Goal: Task Accomplishment & Management: Manage account settings

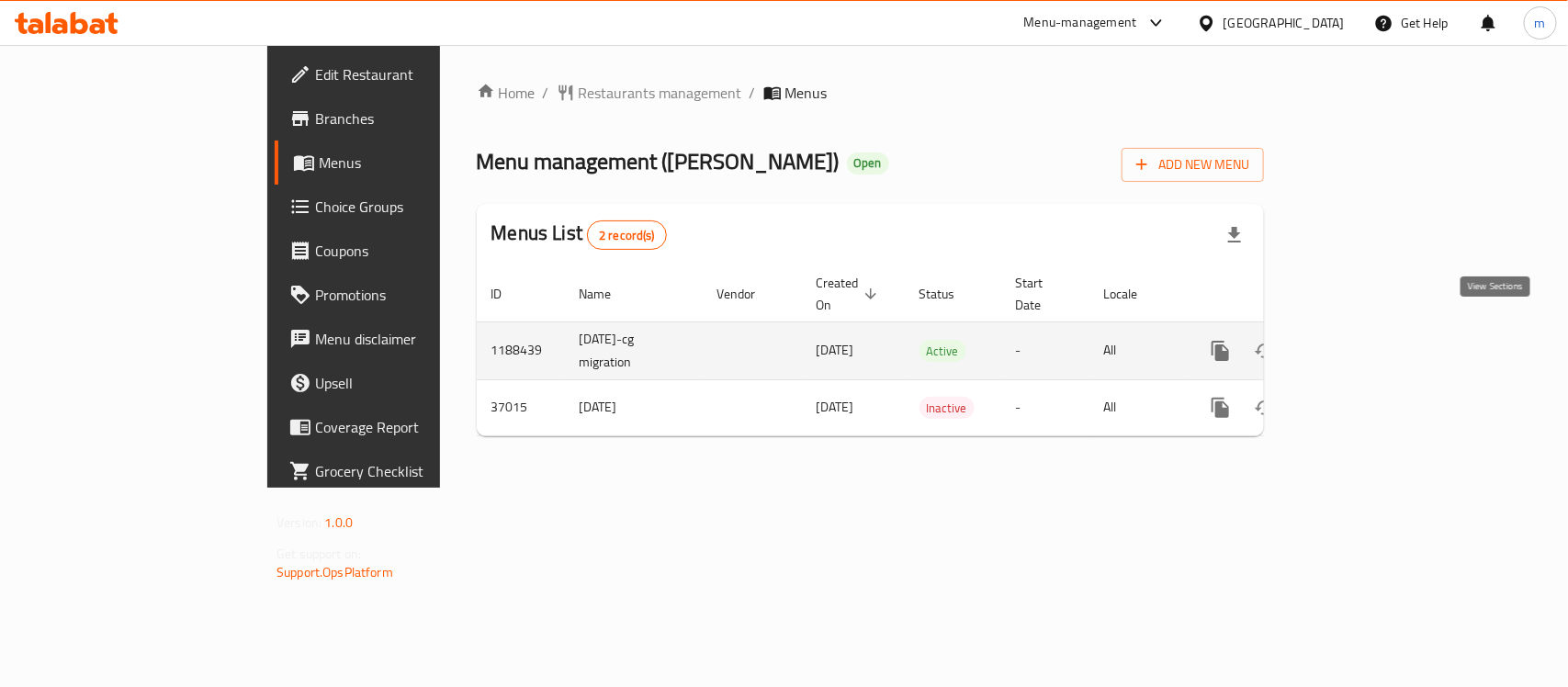
click at [1364, 340] on icon "enhanced table" at bounding box center [1353, 351] width 22 height 22
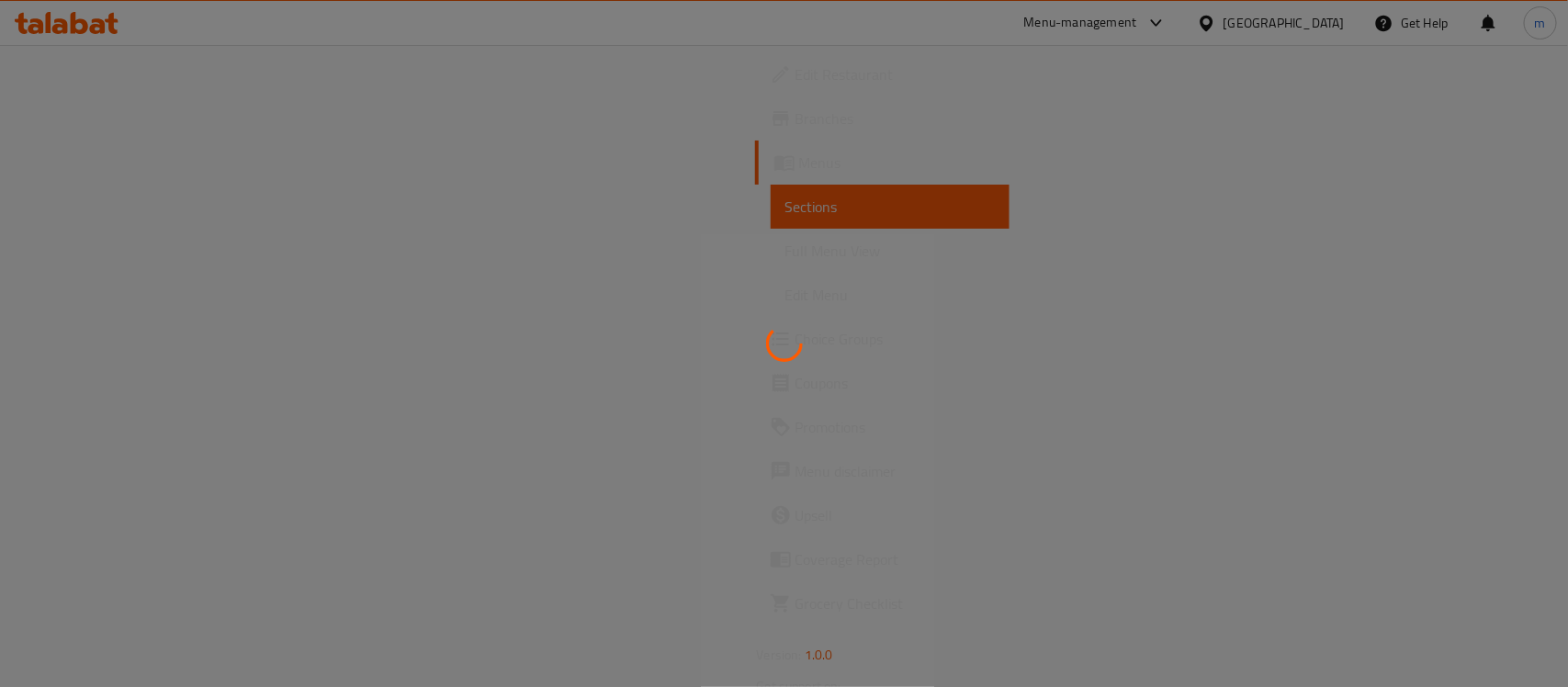
click at [113, 332] on div at bounding box center [784, 343] width 1568 height 687
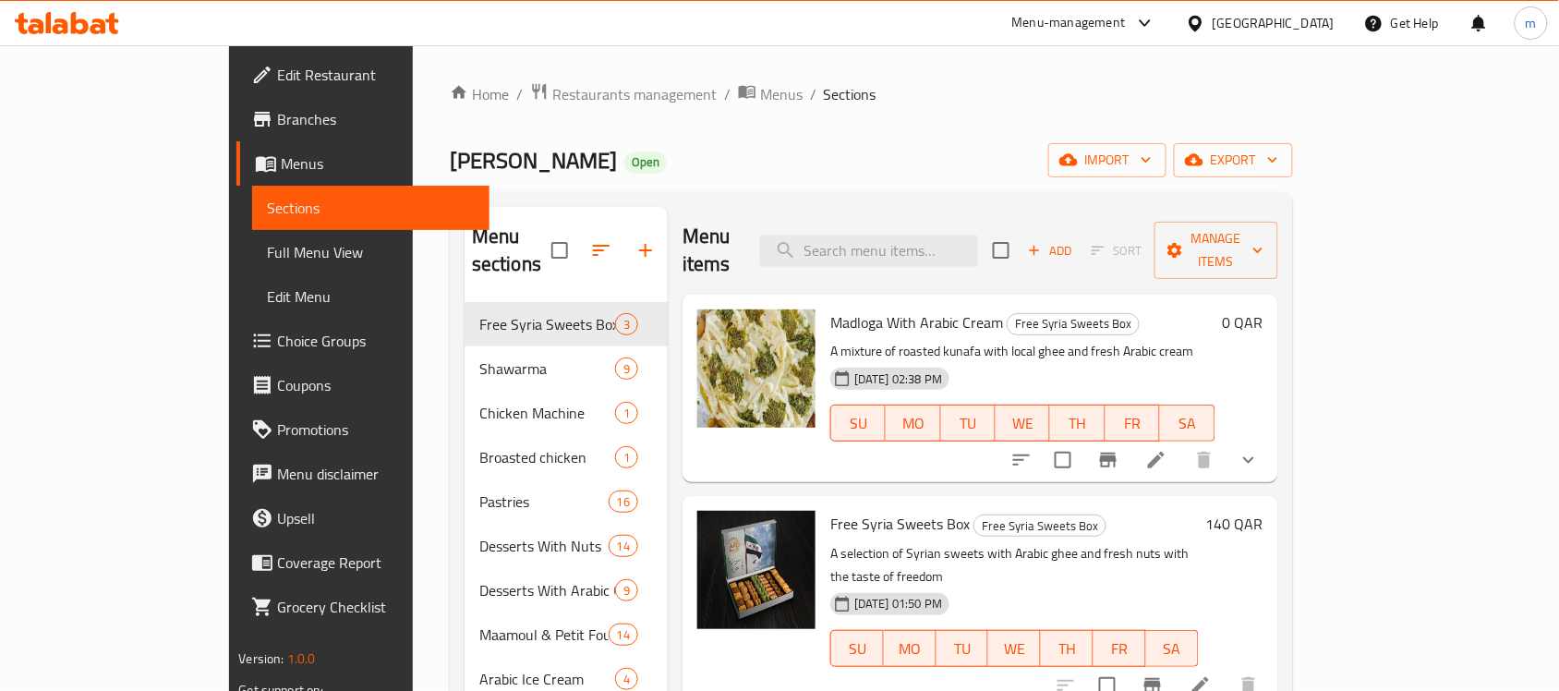
click at [277, 337] on span "Choice Groups" at bounding box center [376, 341] width 198 height 22
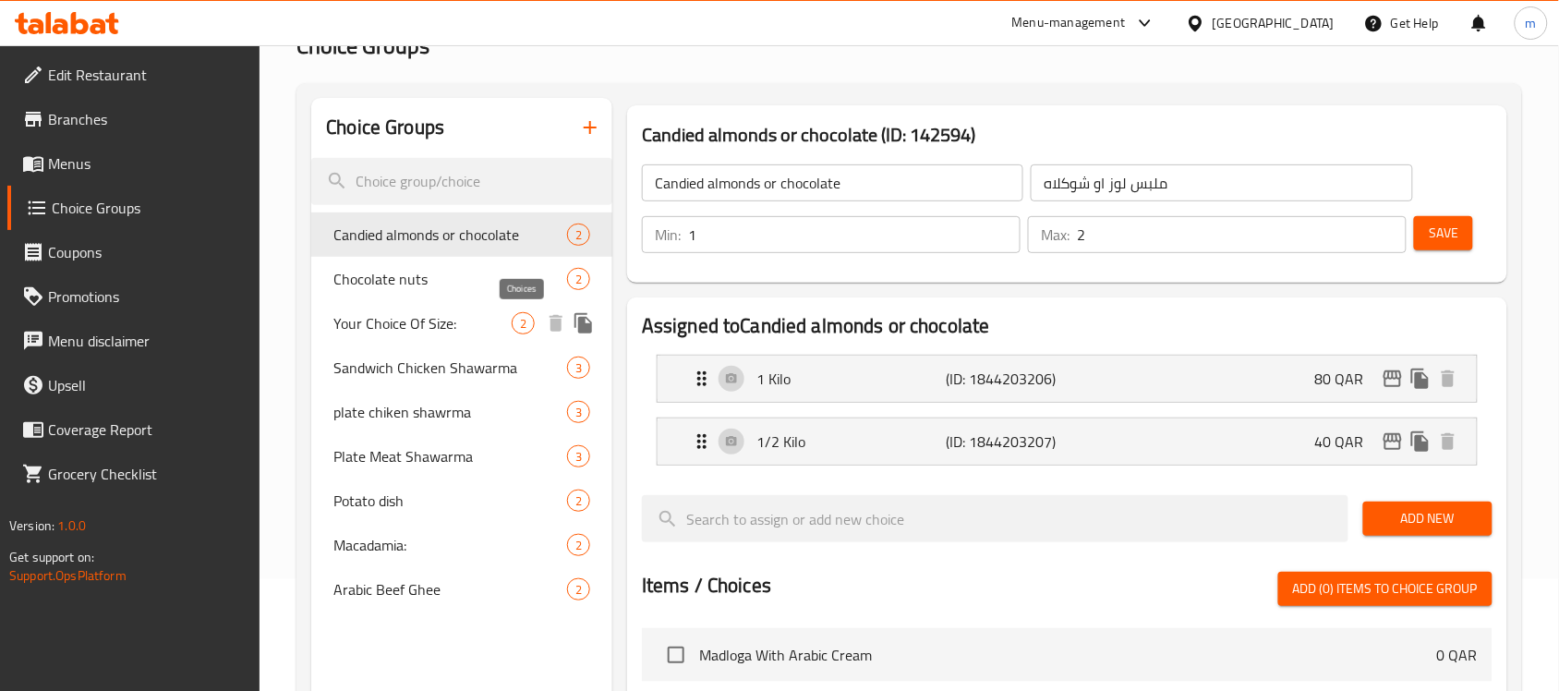
scroll to position [115, 0]
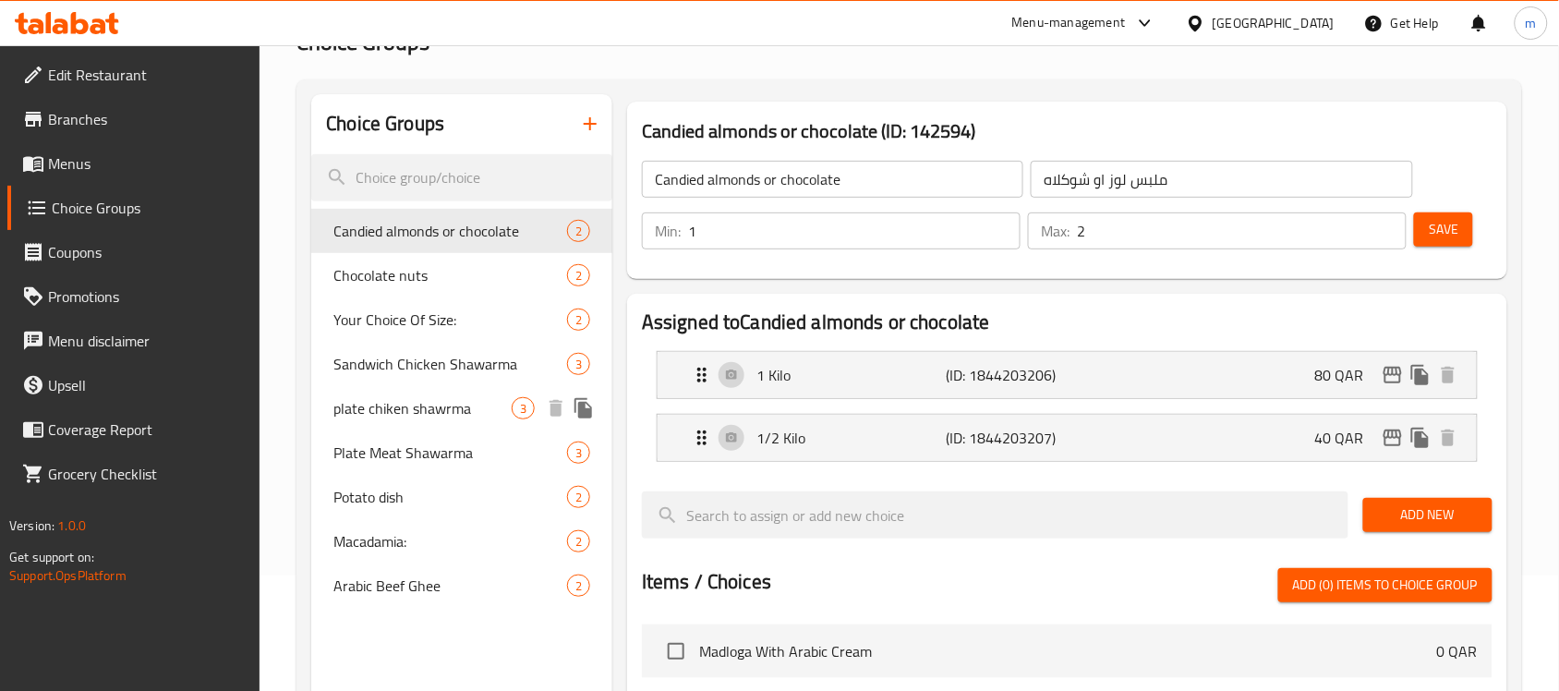
click at [357, 412] on span "plate chiken shawrma" at bounding box center [422, 408] width 178 height 22
type input "plate chiken shawrma"
type input "صحن شوارما دجاج فرط"
type input "1"
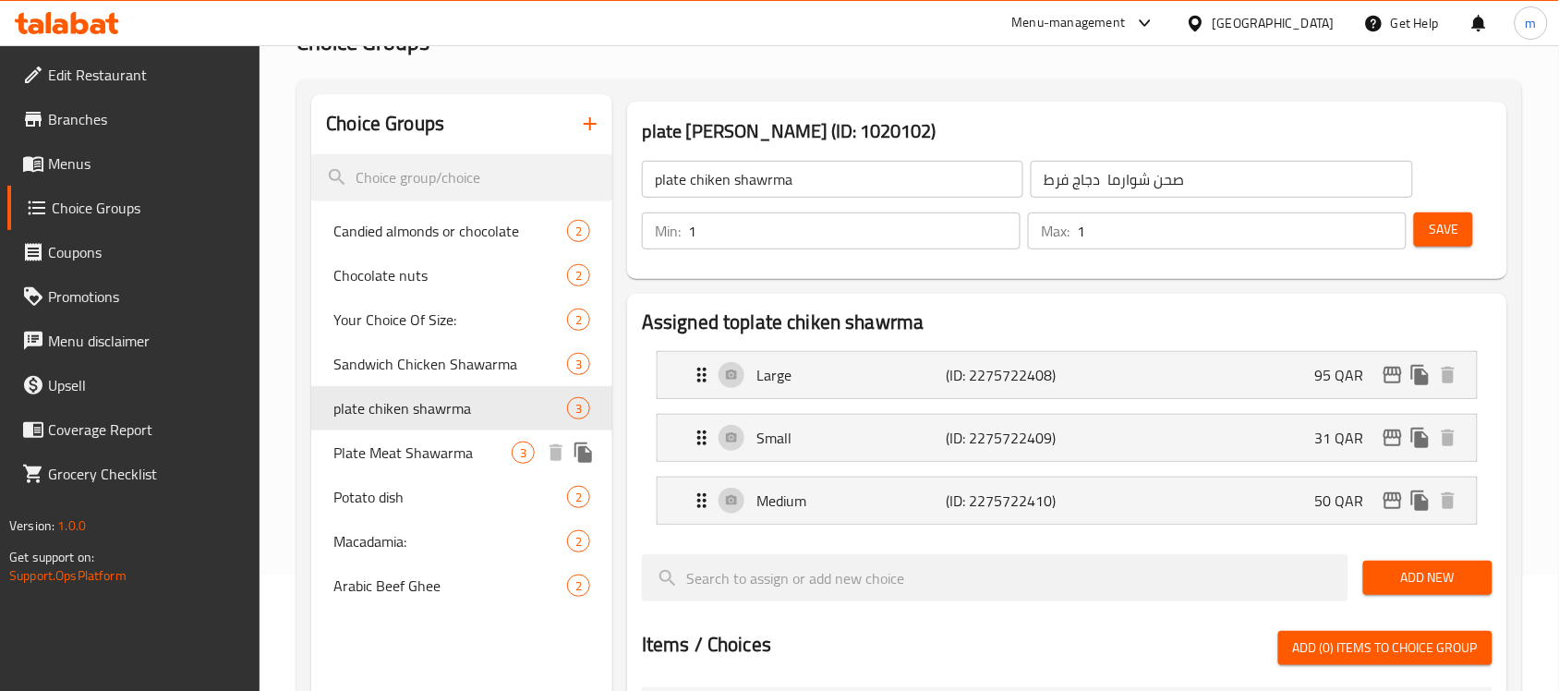
click at [375, 453] on span "Plate Meat Shawarma" at bounding box center [422, 452] width 178 height 22
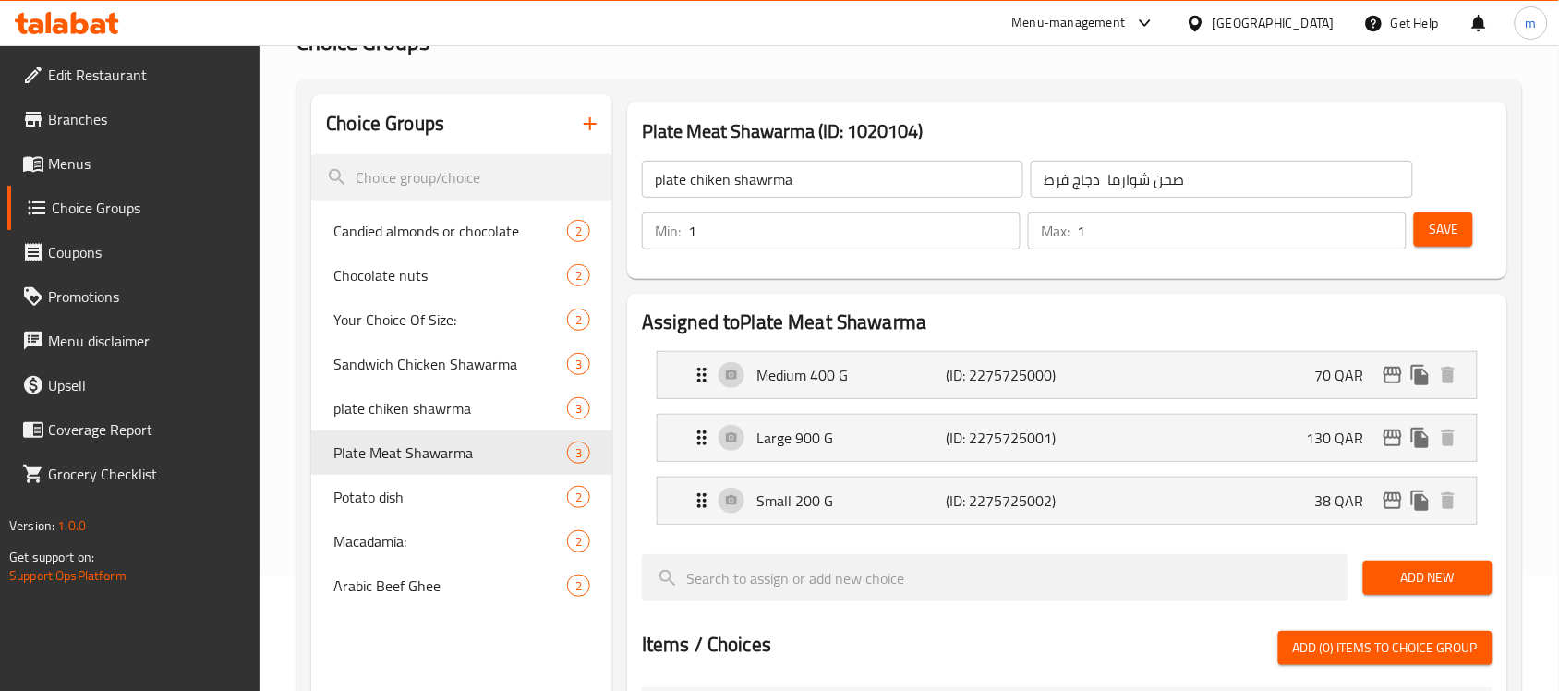
type input "Plate Meat Shawarma"
type input "صحن شوراما لحم فرط"
type input "0"
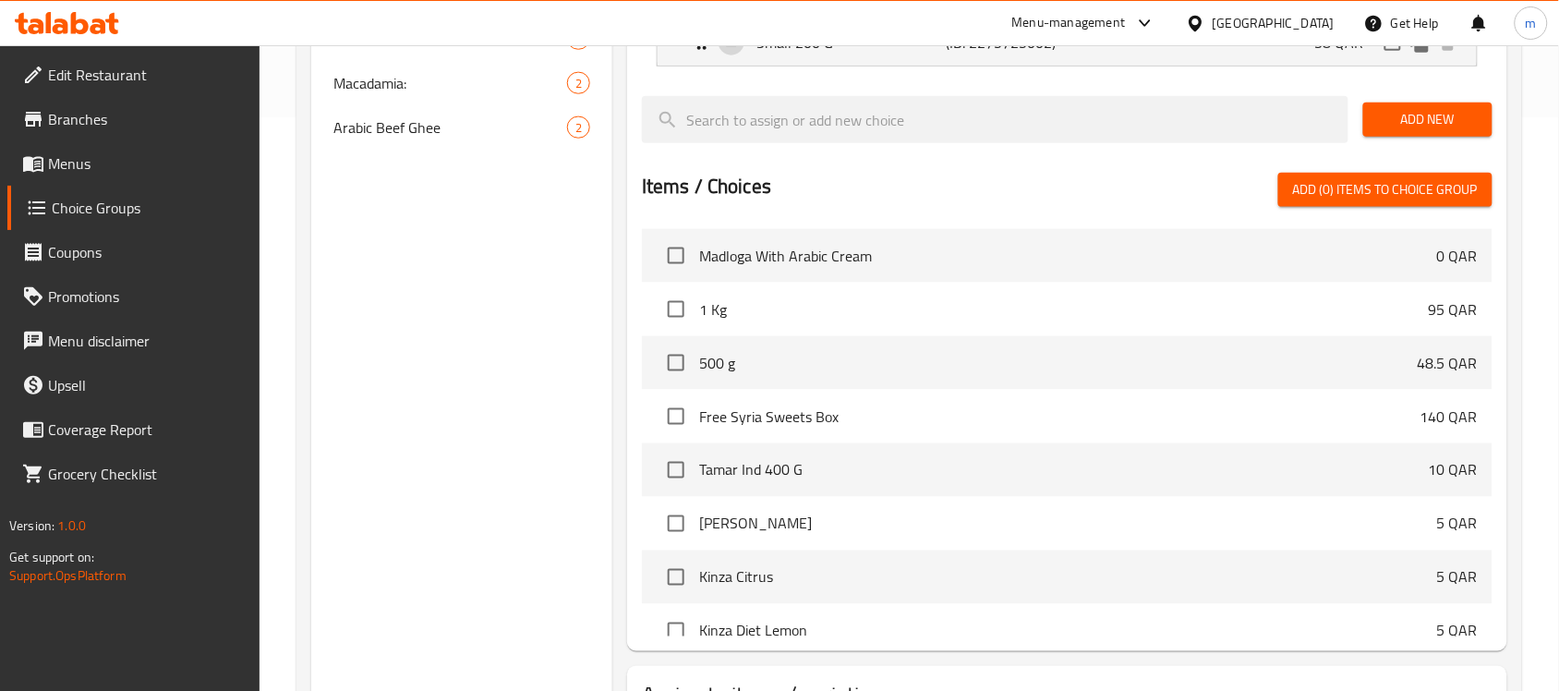
scroll to position [346, 0]
